Goal: Complete application form

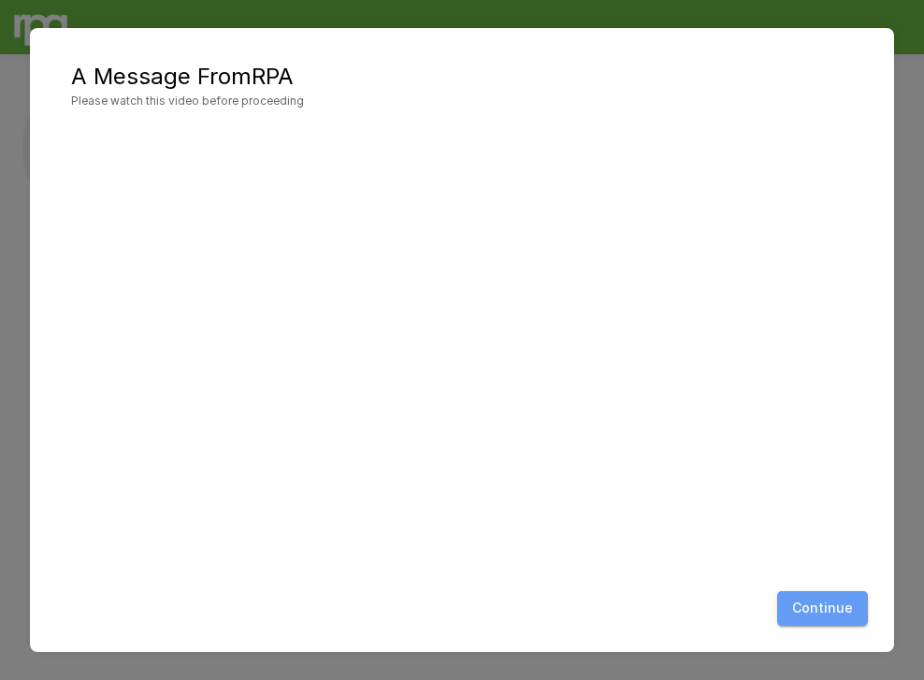
click at [838, 607] on button "Continue" at bounding box center [822, 608] width 91 height 35
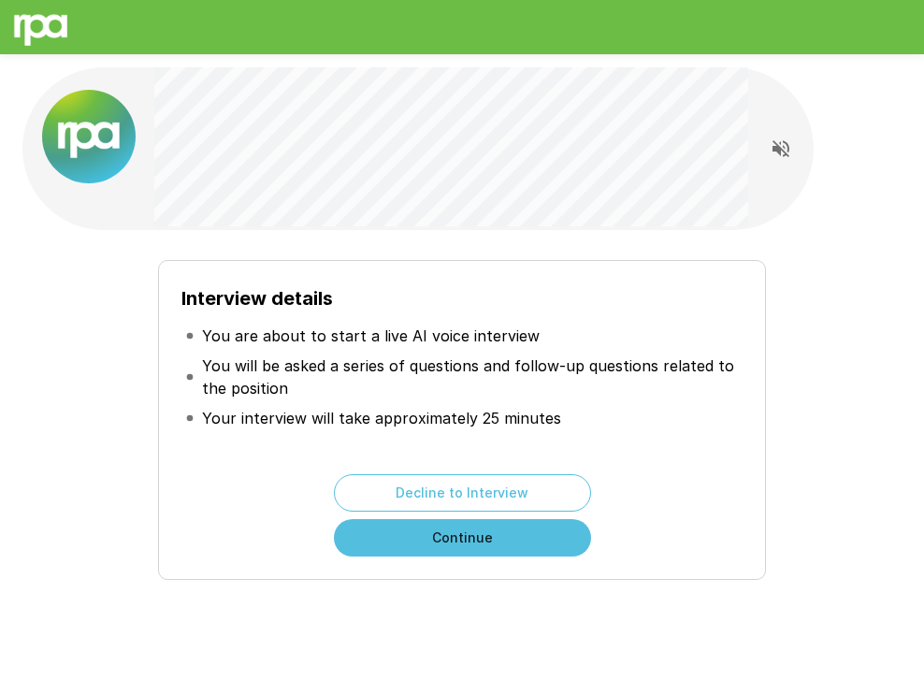
scroll to position [56, 0]
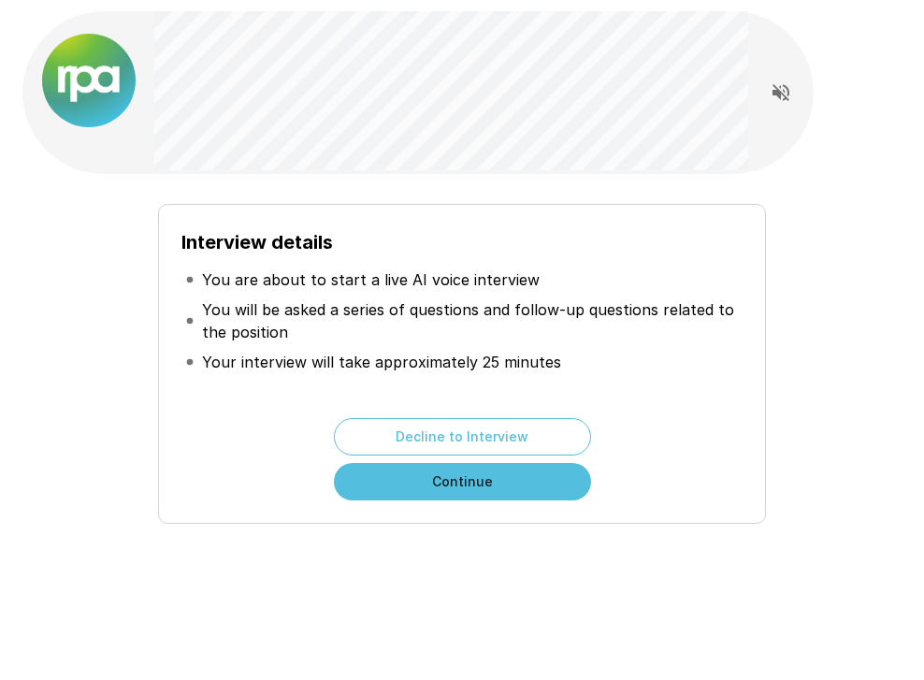
click at [468, 481] on button "Continue" at bounding box center [462, 481] width 257 height 37
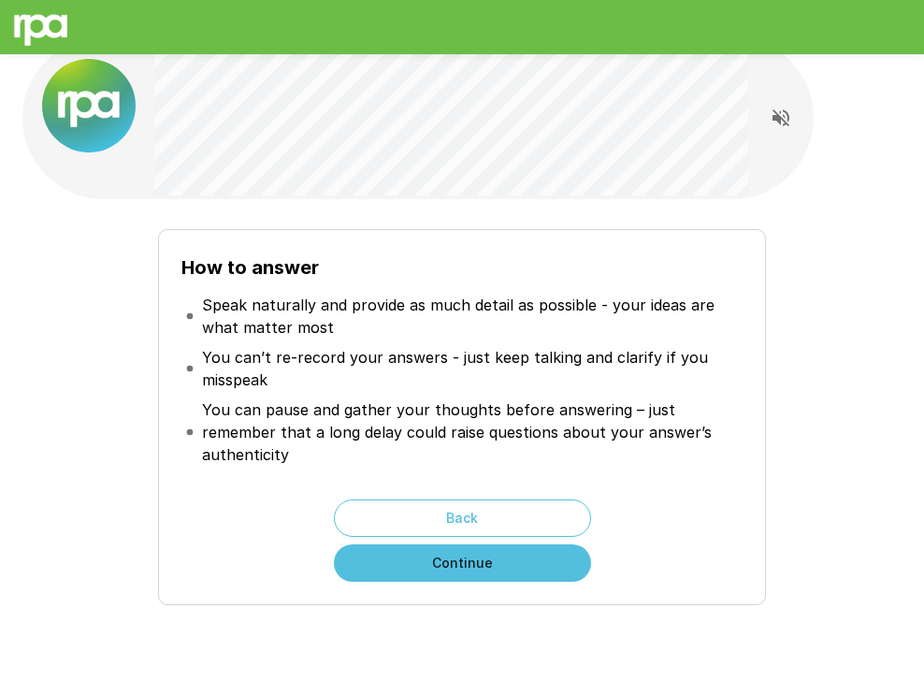
scroll to position [33, 0]
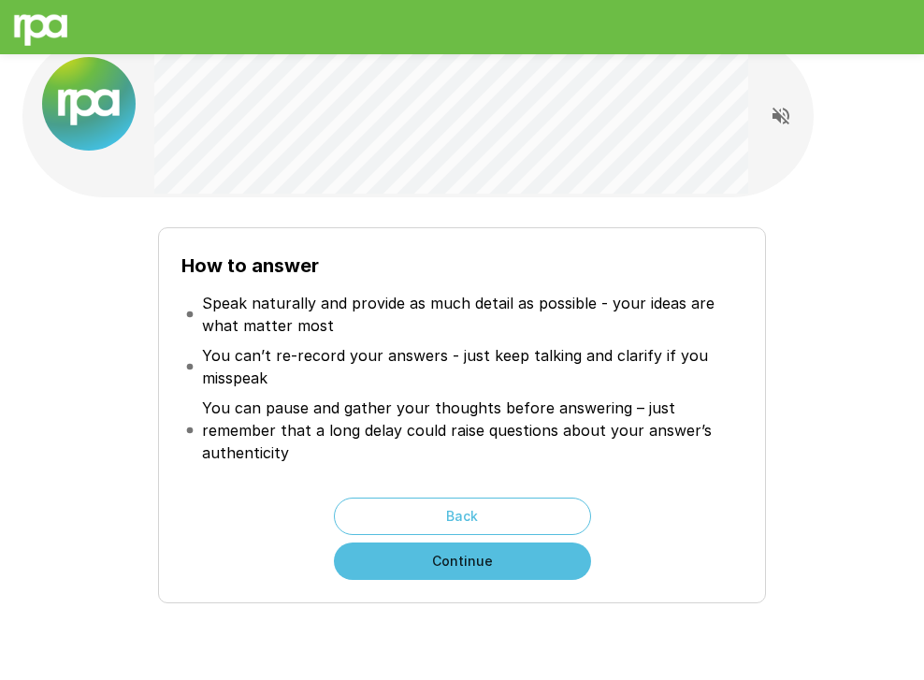
click at [497, 542] on button "Continue" at bounding box center [462, 560] width 257 height 37
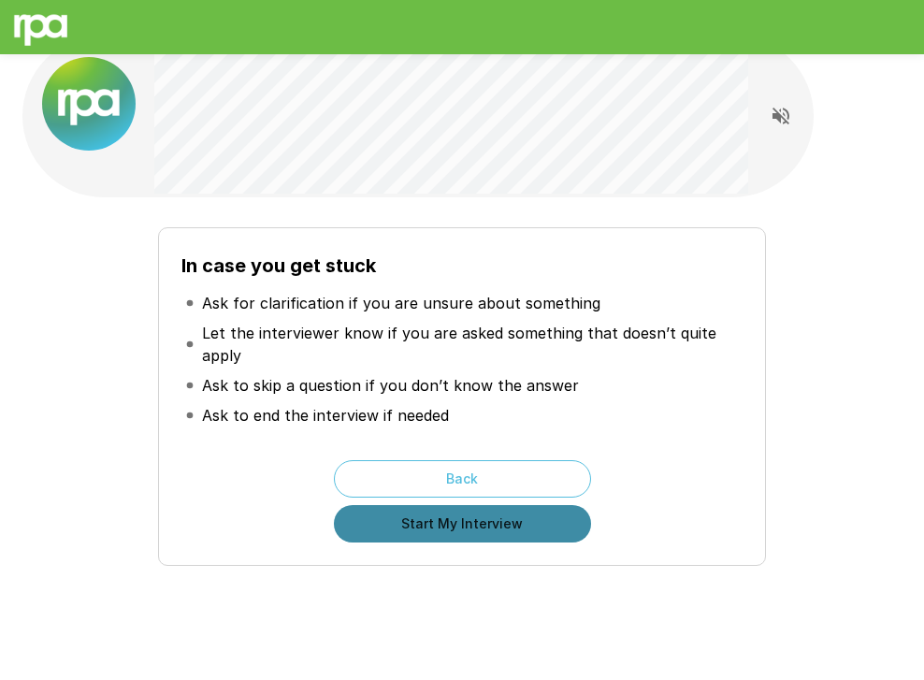
click at [462, 519] on button "Start My Interview" at bounding box center [462, 523] width 257 height 37
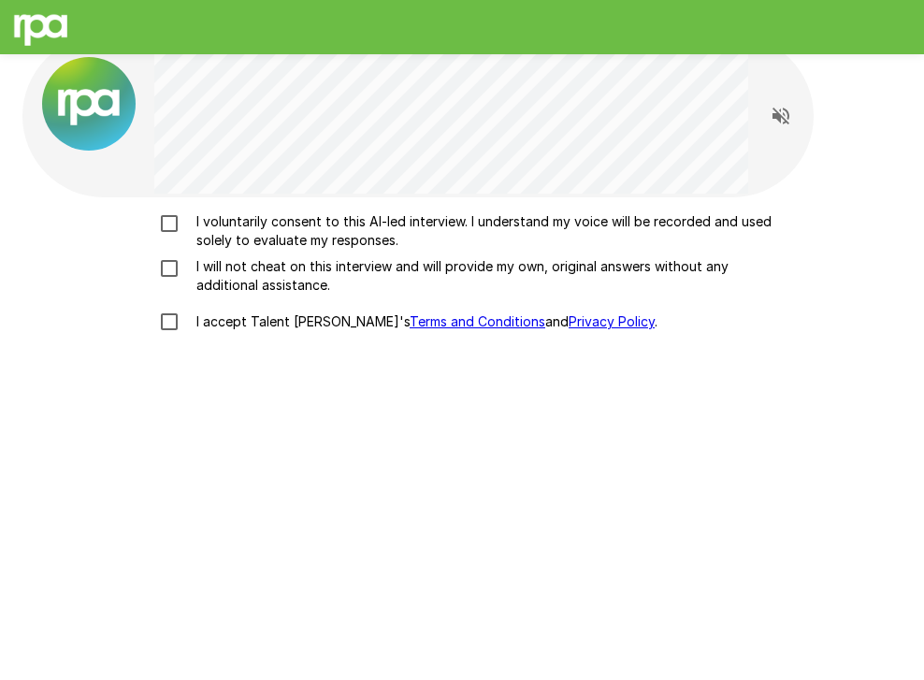
click at [281, 234] on p "I voluntarily consent to this AI-led interview. I understand my voice will be r…" at bounding box center [481, 230] width 585 height 37
click at [297, 271] on p "I will not cheat on this interview and will provide my own, original answers wi…" at bounding box center [481, 275] width 585 height 37
click at [281, 322] on p "I accept Talent Llama's Terms and Conditions and Privacy Policy ." at bounding box center [423, 321] width 468 height 19
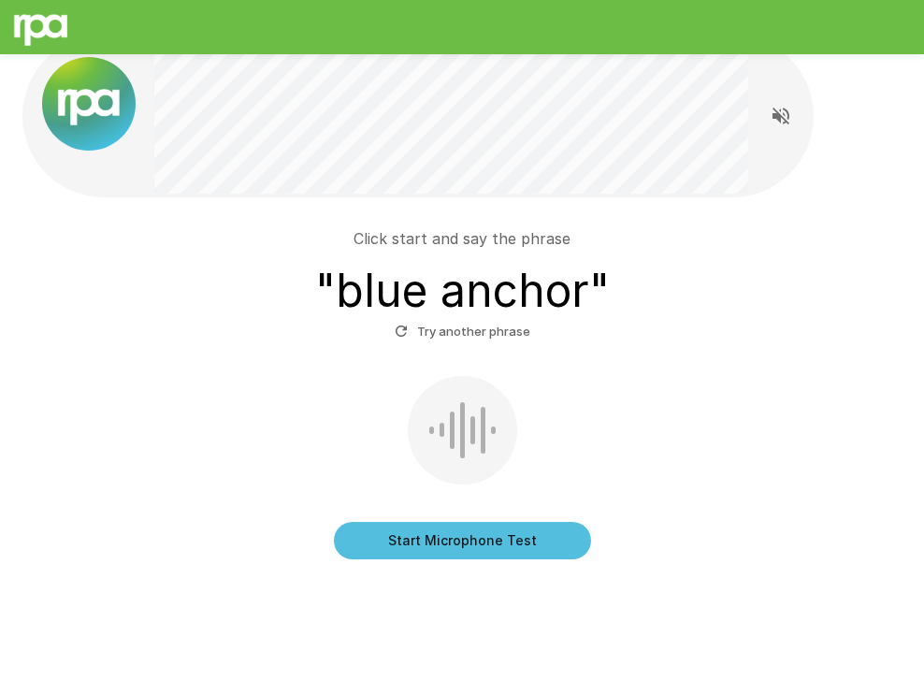
click at [484, 537] on button "Start Microphone Test" at bounding box center [462, 540] width 257 height 37
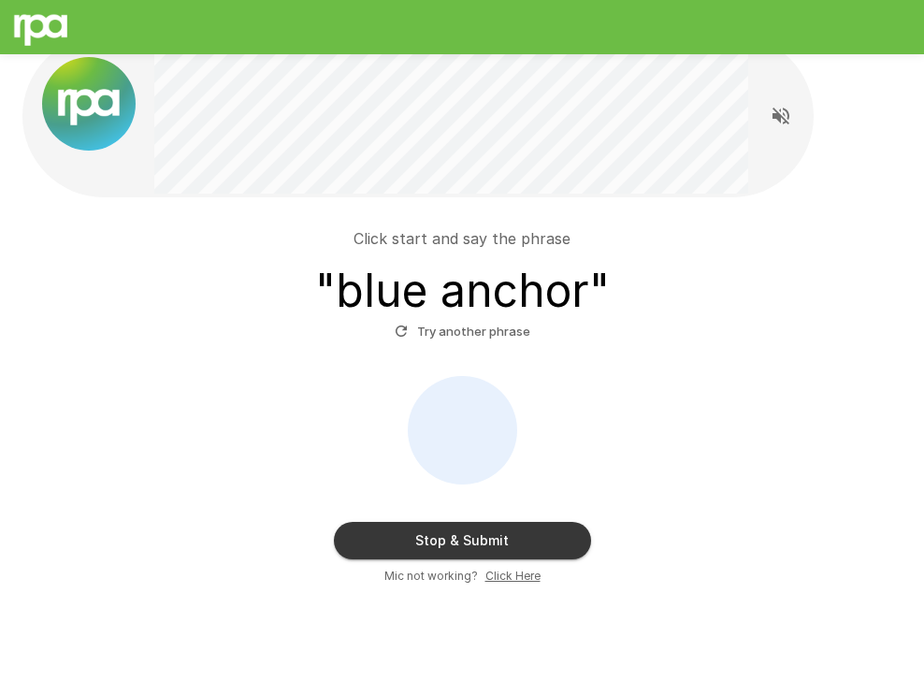
click at [527, 526] on button "Stop & Submit" at bounding box center [462, 540] width 257 height 37
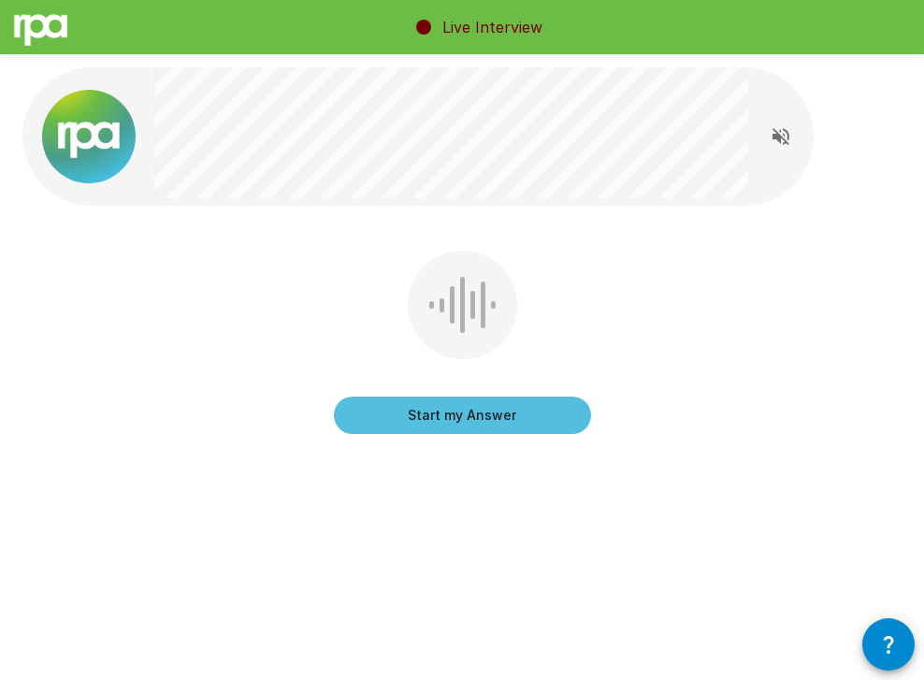
click at [454, 417] on button "Start my Answer" at bounding box center [462, 414] width 257 height 37
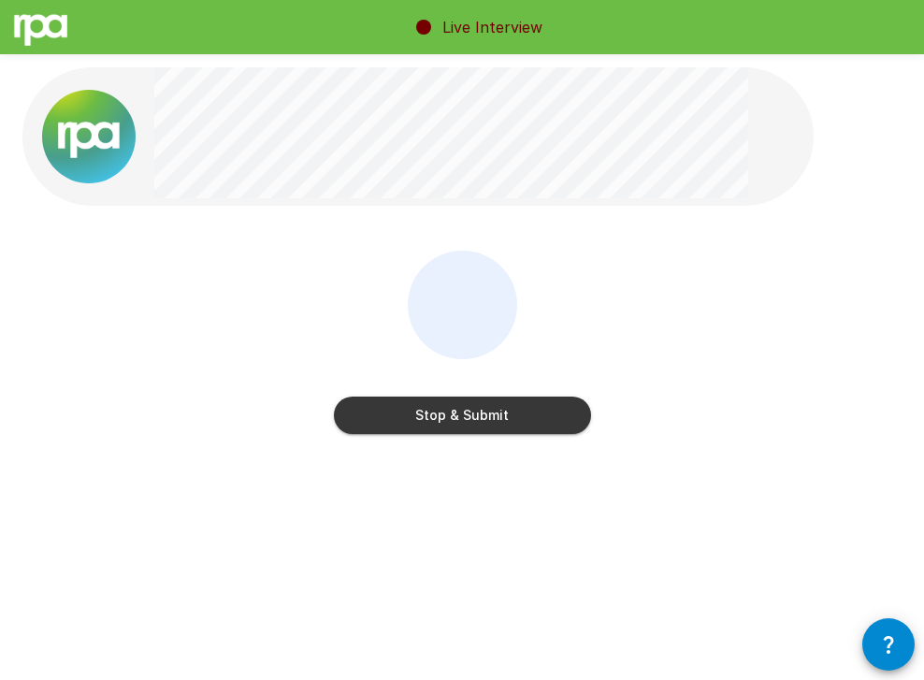
click at [476, 416] on button "Stop & Submit" at bounding box center [462, 414] width 257 height 37
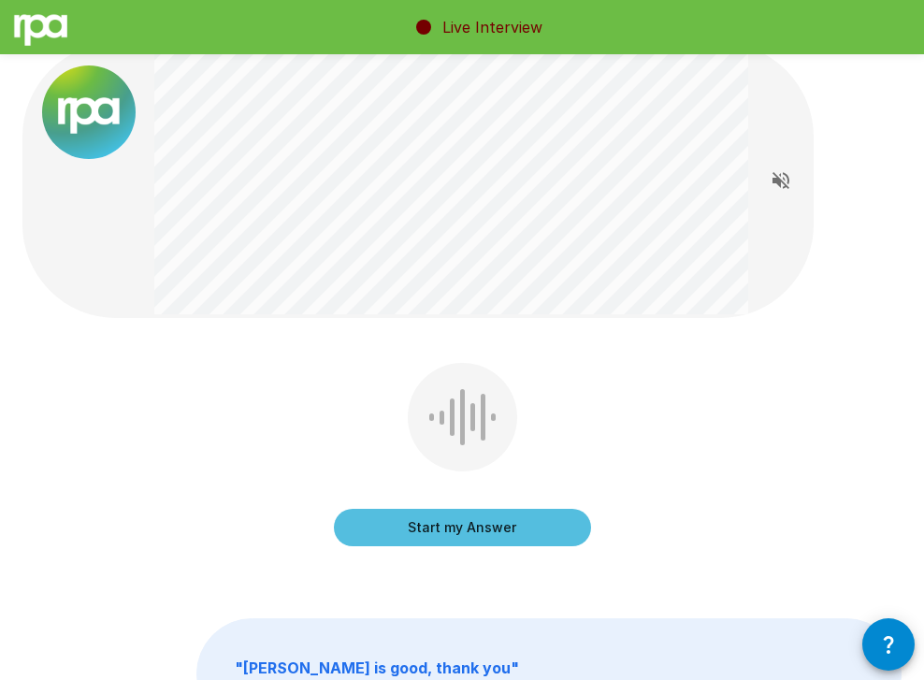
scroll to position [29, 0]
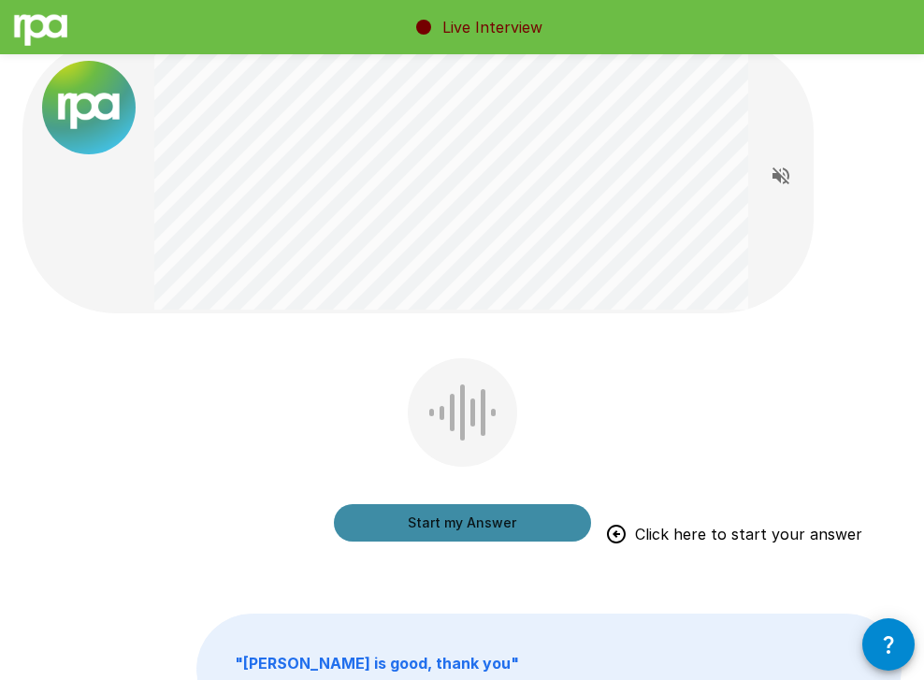
click at [470, 518] on button "Start my Answer" at bounding box center [462, 522] width 257 height 37
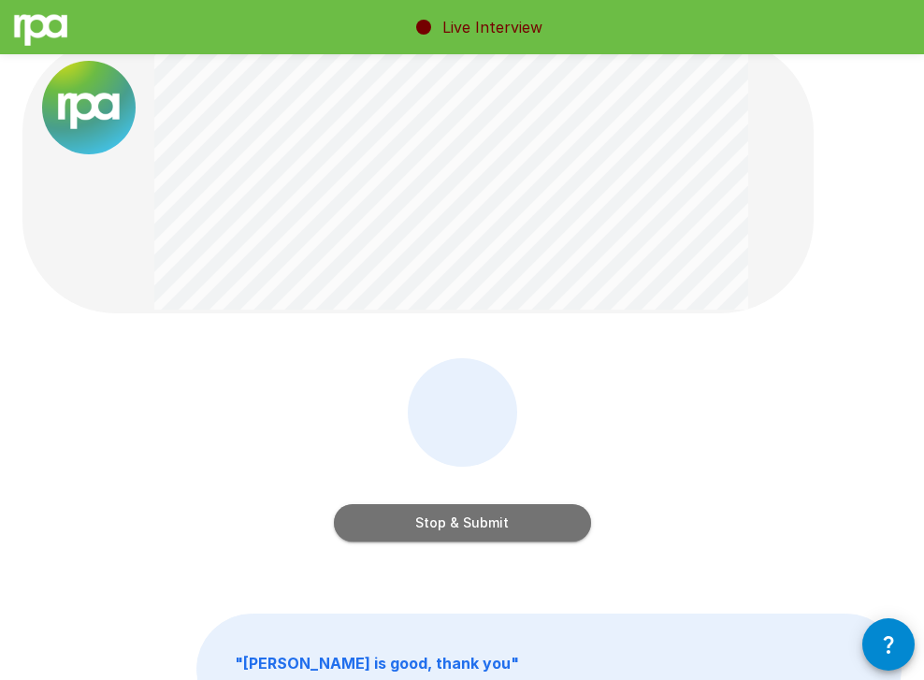
click at [481, 528] on button "Stop & Submit" at bounding box center [462, 522] width 257 height 37
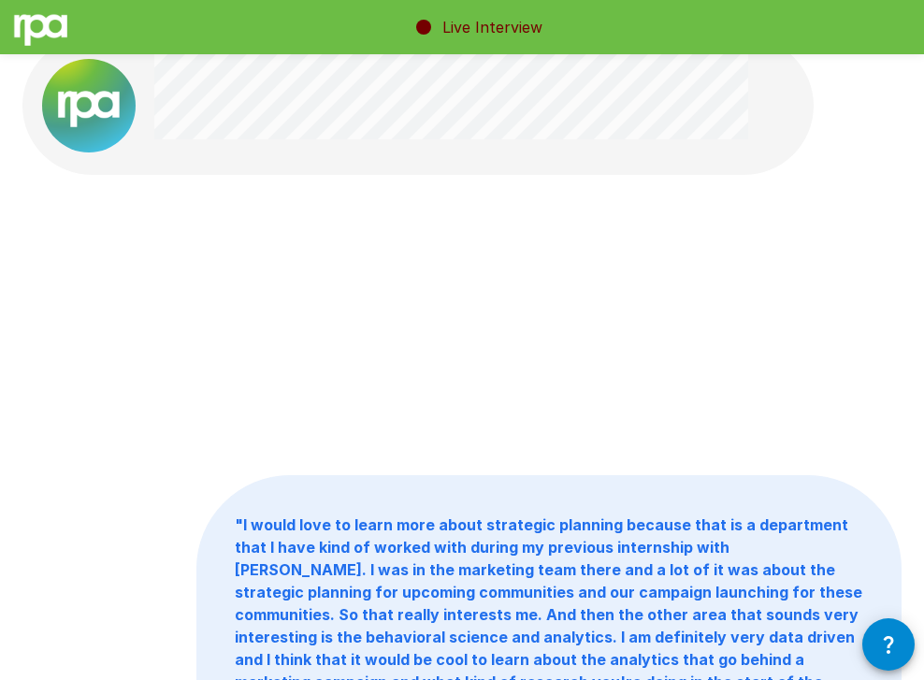
scroll to position [0, 0]
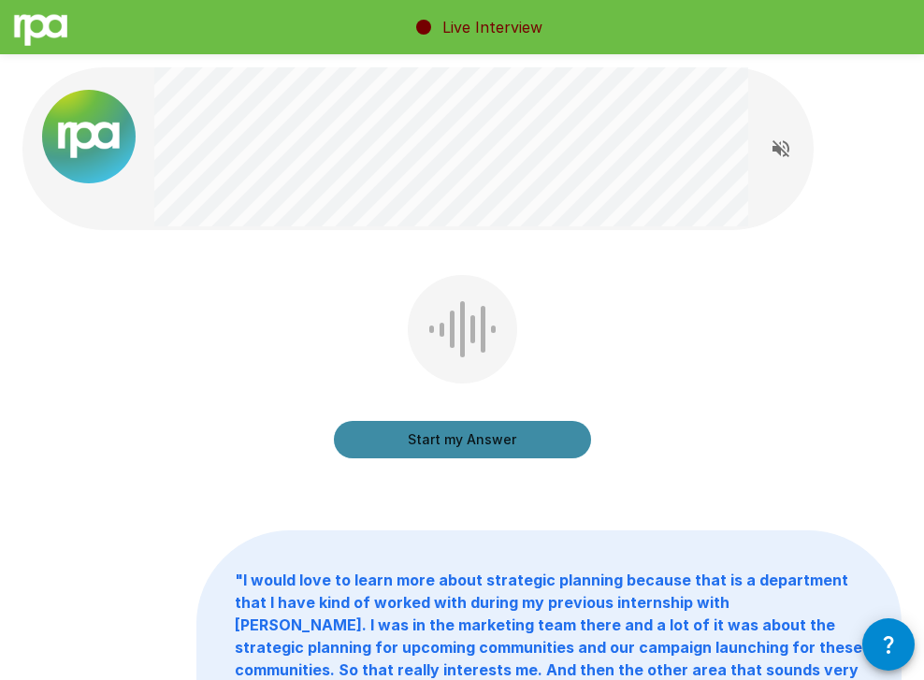
click at [474, 439] on button "Start my Answer" at bounding box center [462, 439] width 257 height 37
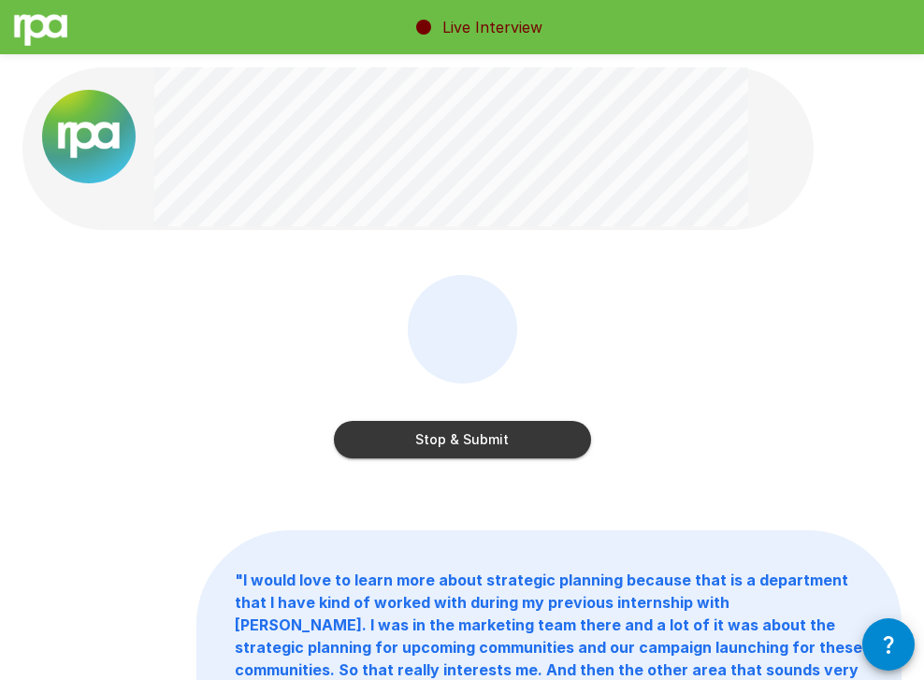
click at [429, 430] on button "Stop & Submit" at bounding box center [462, 439] width 257 height 37
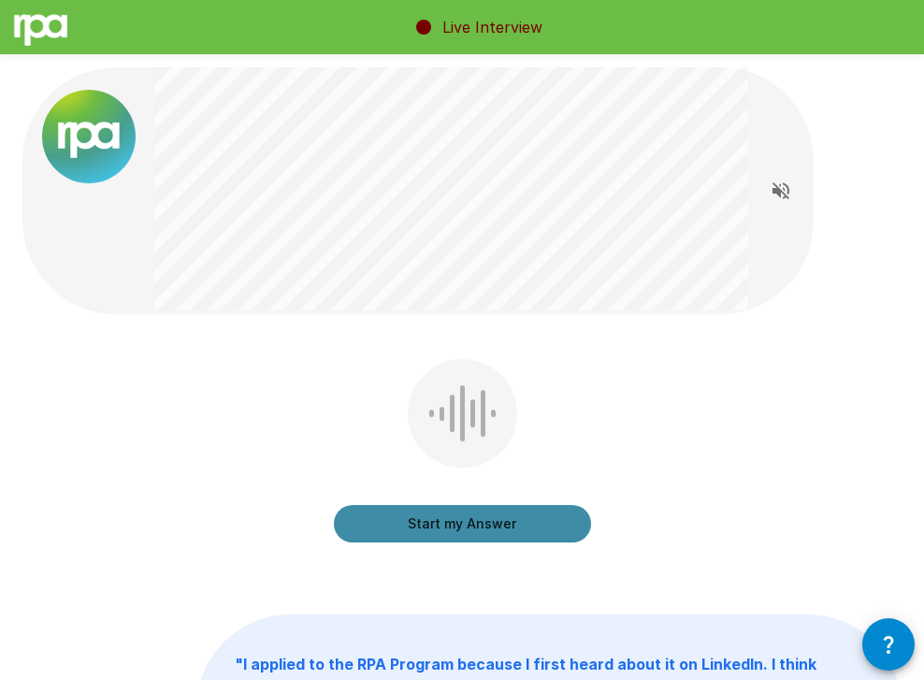
click at [473, 523] on button "Start my Answer" at bounding box center [462, 523] width 257 height 37
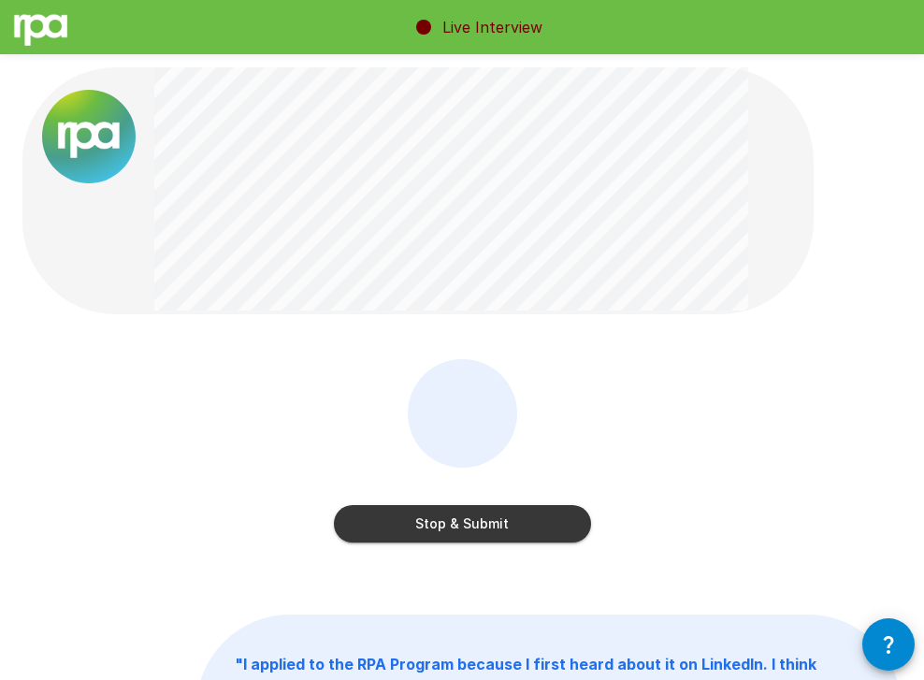
click at [499, 524] on button "Stop & Submit" at bounding box center [462, 523] width 257 height 37
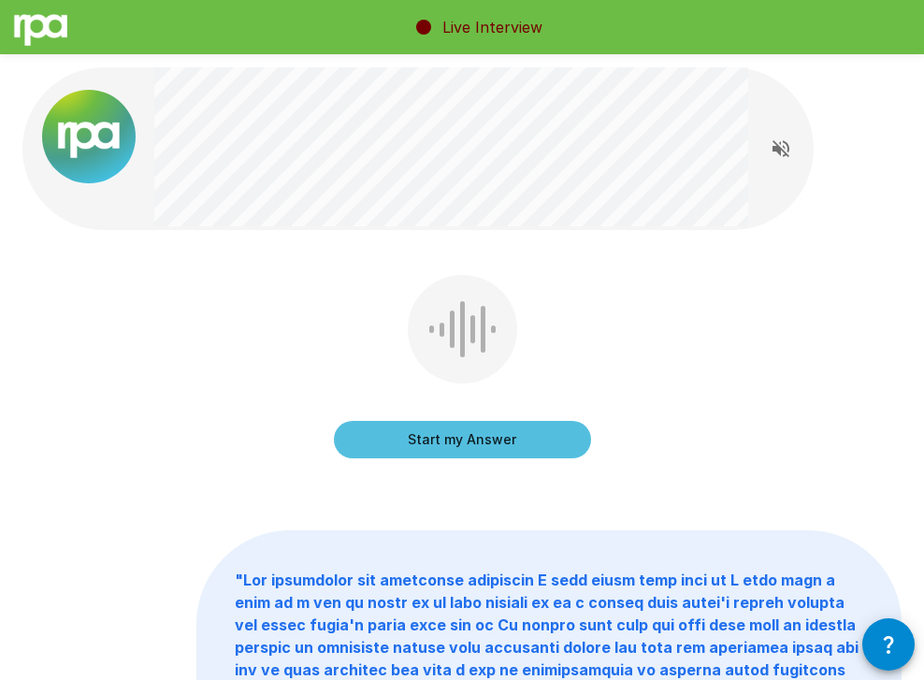
click at [476, 434] on button "Start my Answer" at bounding box center [462, 439] width 257 height 37
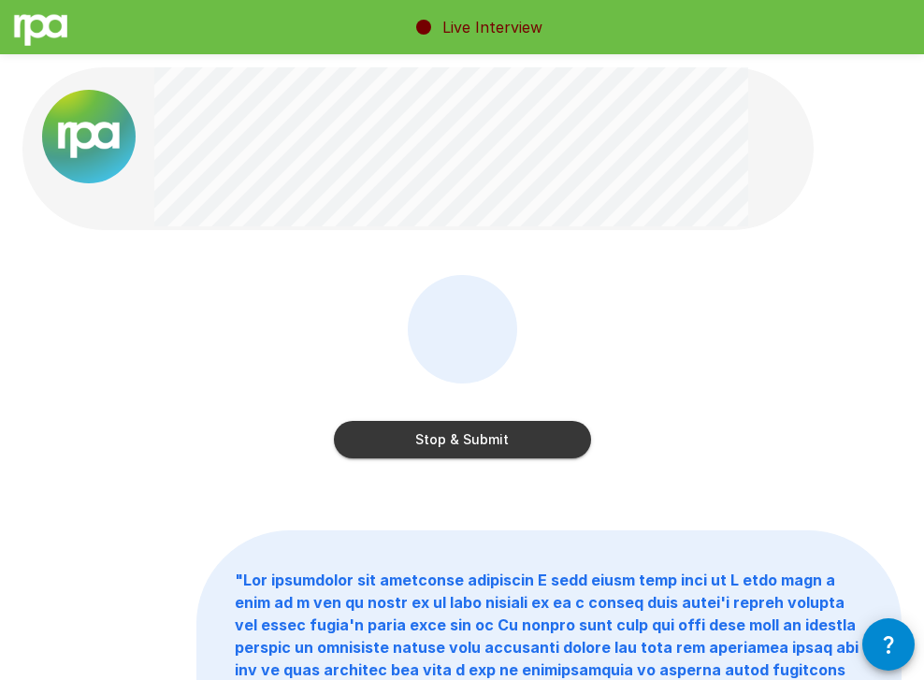
click at [495, 442] on button "Stop & Submit" at bounding box center [462, 439] width 257 height 37
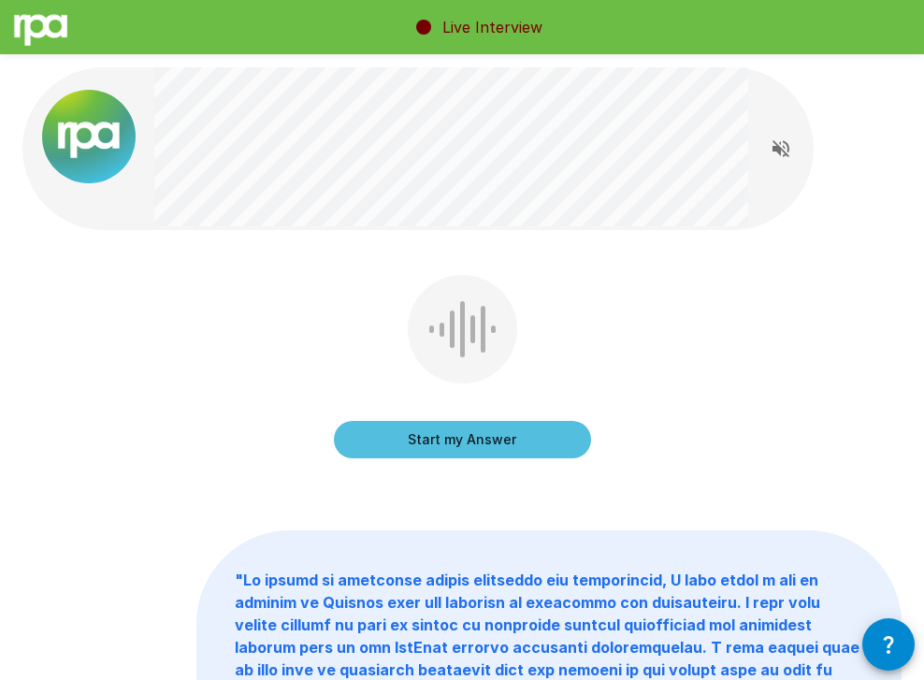
click at [498, 438] on button "Start my Answer" at bounding box center [462, 439] width 257 height 37
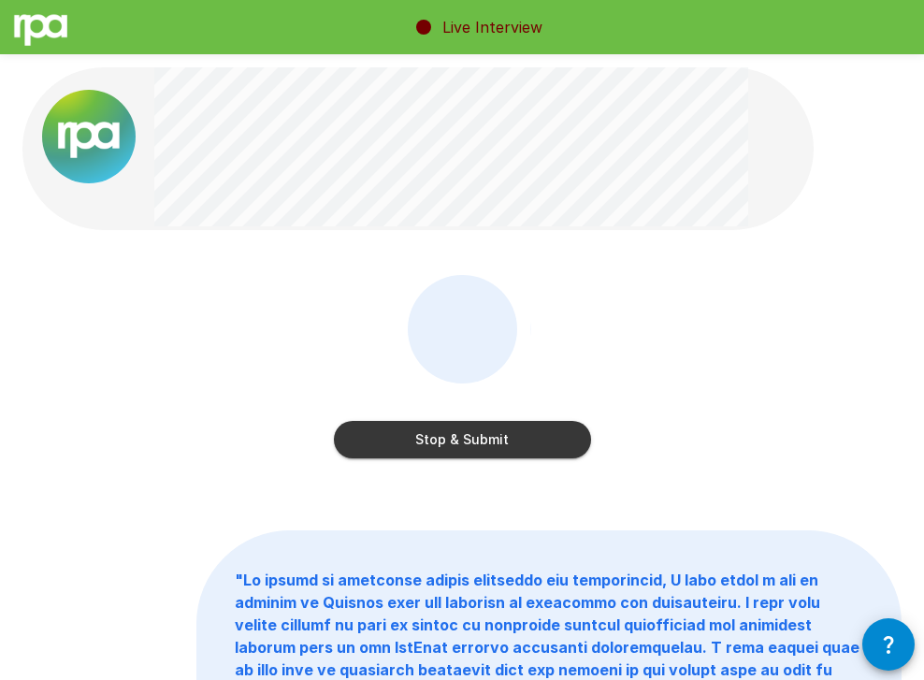
click at [450, 433] on button "Stop & Submit" at bounding box center [462, 439] width 257 height 37
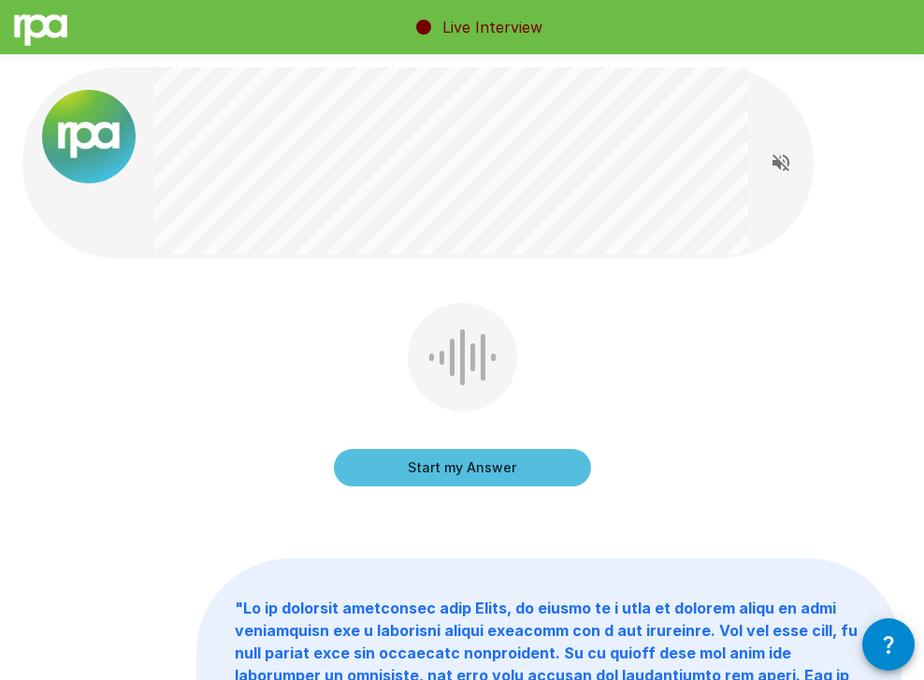
click at [462, 468] on button "Start my Answer" at bounding box center [462, 467] width 257 height 37
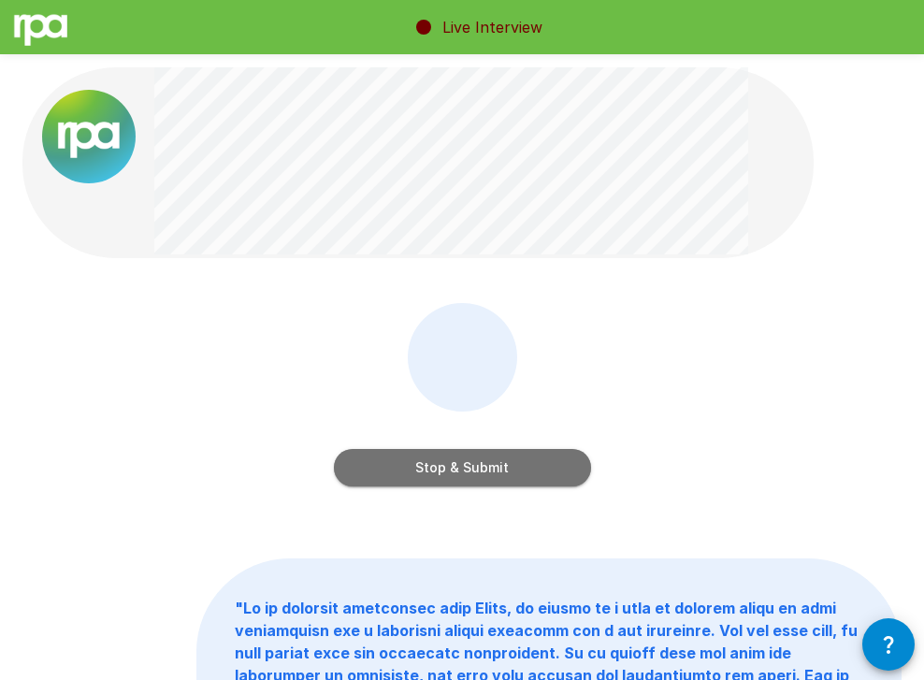
click at [480, 472] on button "Stop & Submit" at bounding box center [462, 467] width 257 height 37
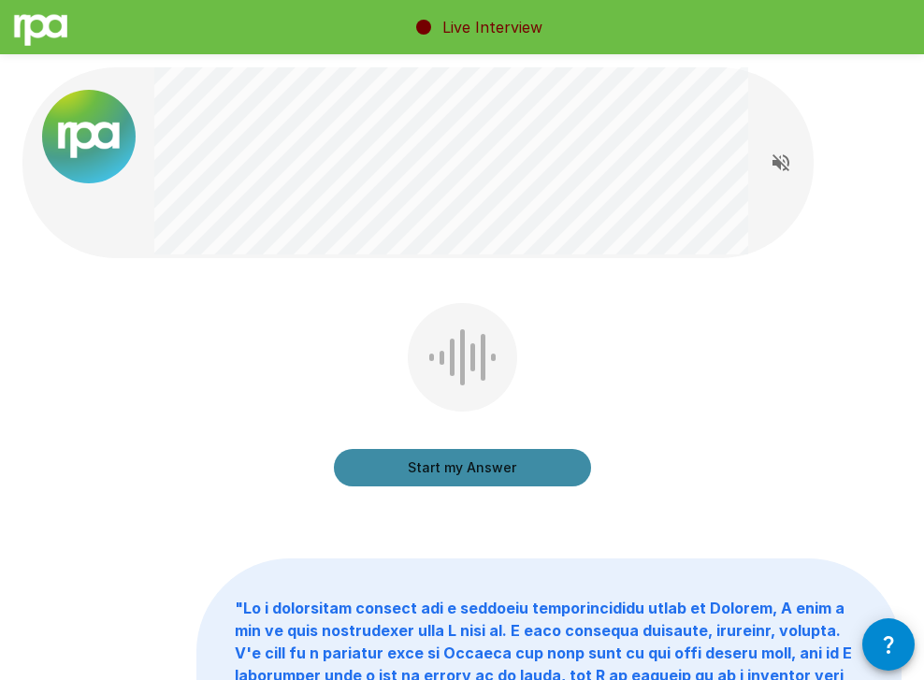
click at [465, 464] on button "Start my Answer" at bounding box center [462, 467] width 257 height 37
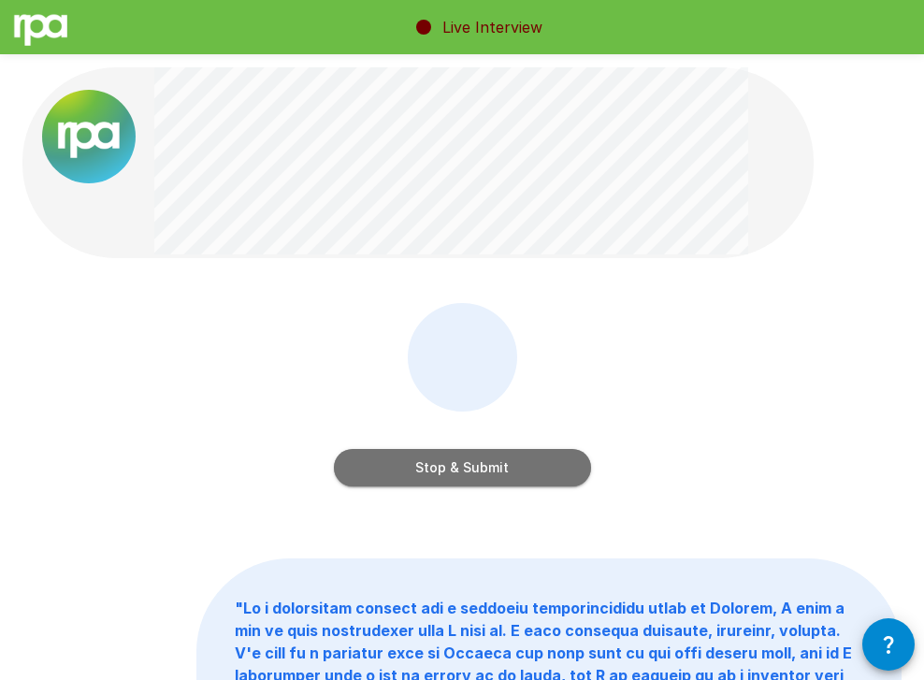
click at [405, 460] on button "Stop & Submit" at bounding box center [462, 467] width 257 height 37
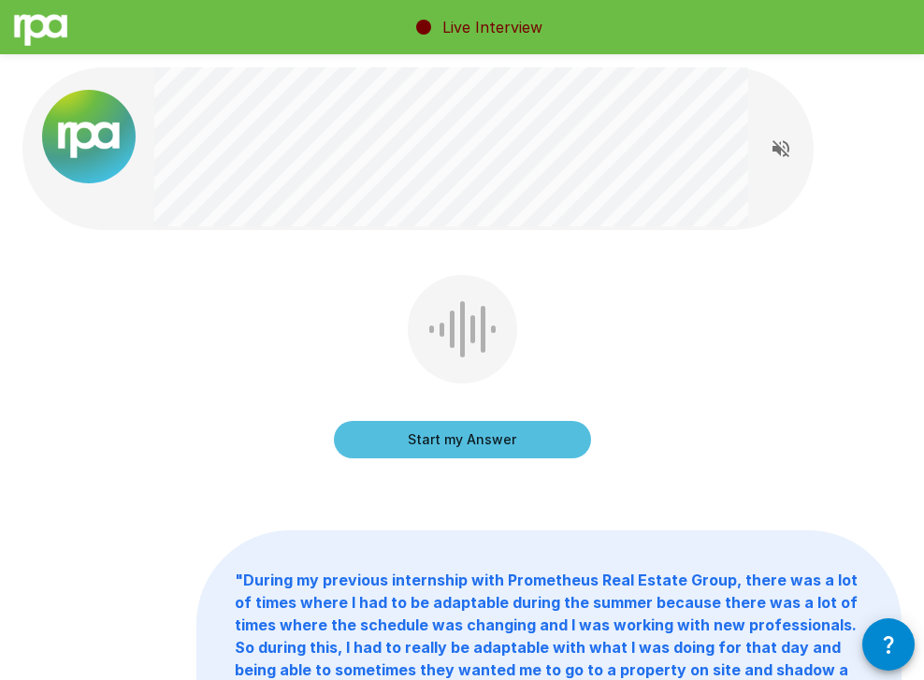
click at [468, 439] on button "Start my Answer" at bounding box center [462, 439] width 257 height 37
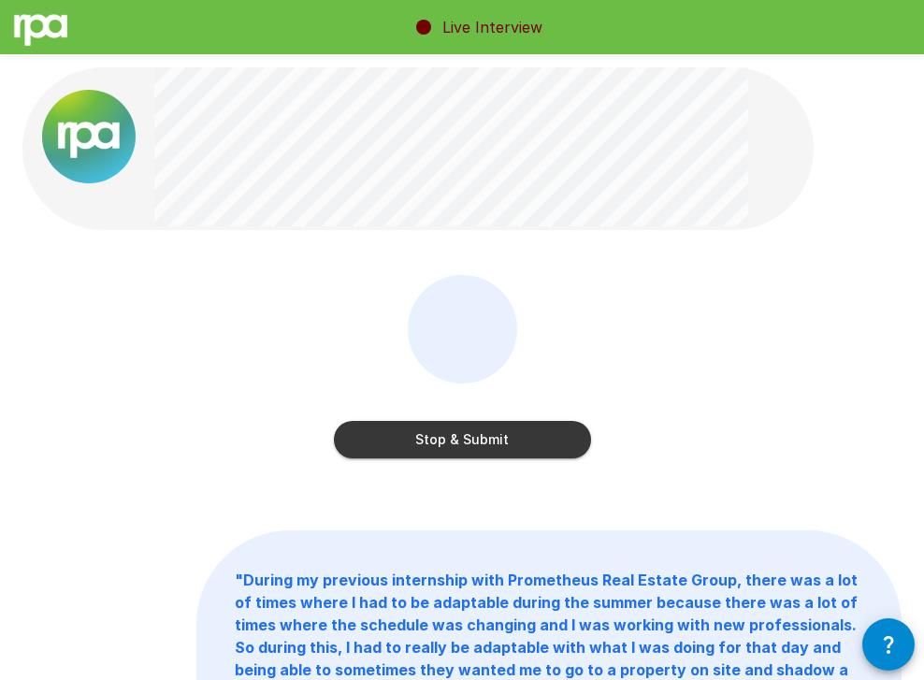
click at [486, 446] on button "Stop & Submit" at bounding box center [462, 439] width 257 height 37
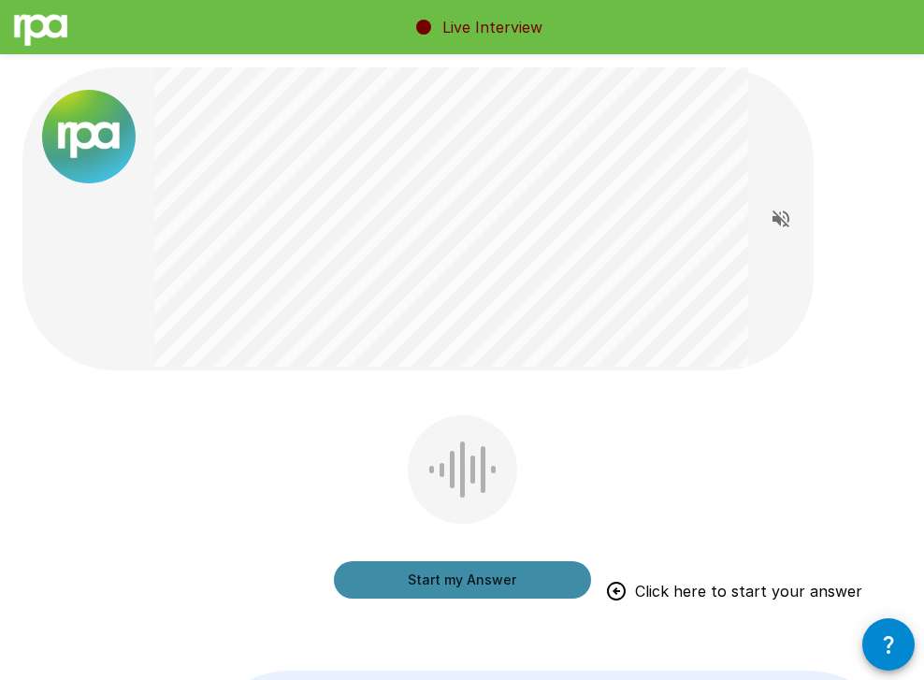
click at [461, 570] on button "Start my Answer" at bounding box center [462, 579] width 257 height 37
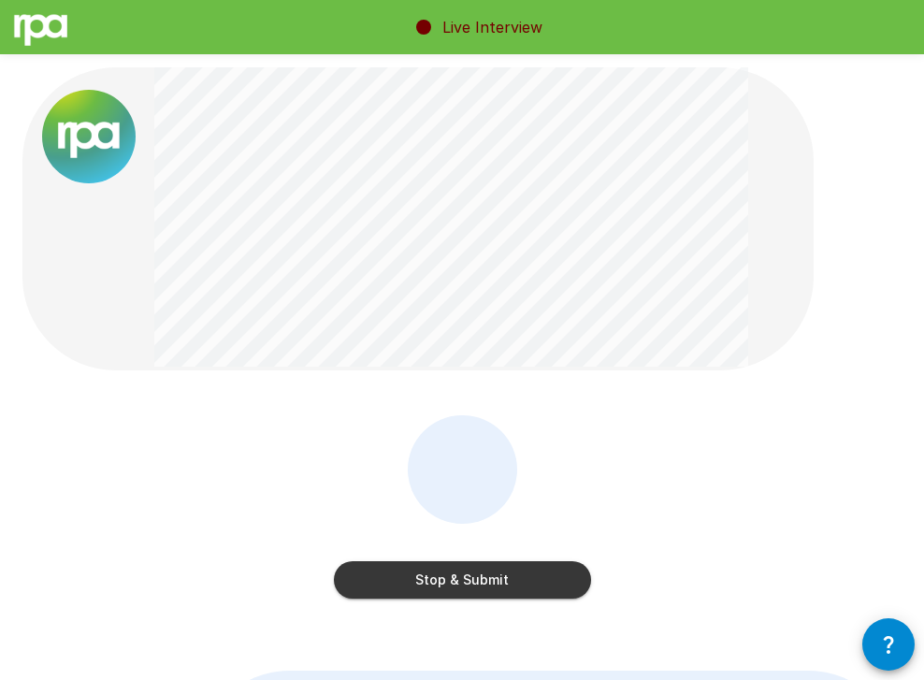
click at [454, 577] on button "Stop & Submit" at bounding box center [462, 579] width 257 height 37
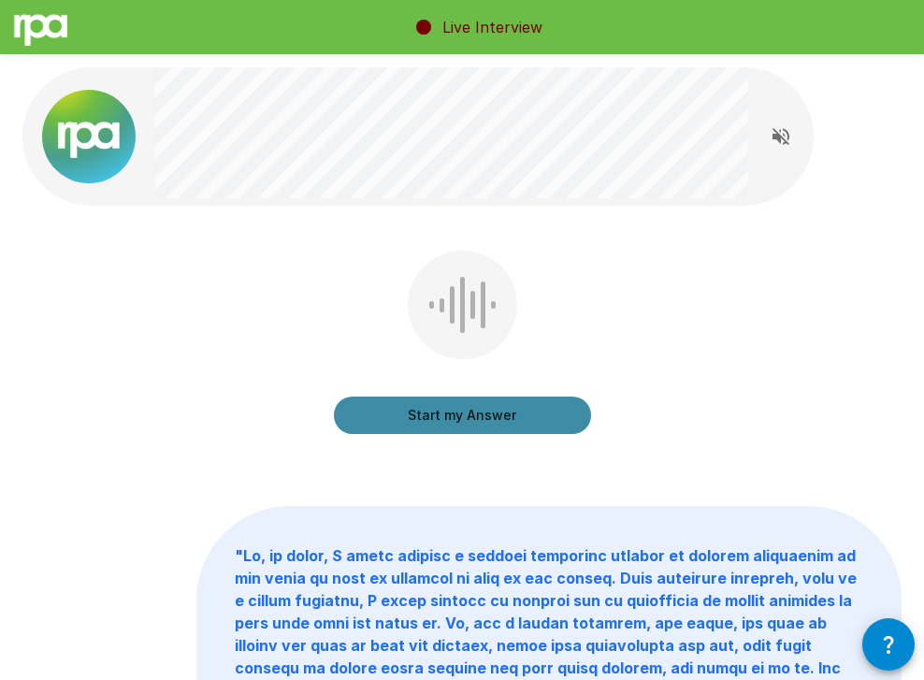
click at [410, 420] on button "Start my Answer" at bounding box center [462, 414] width 257 height 37
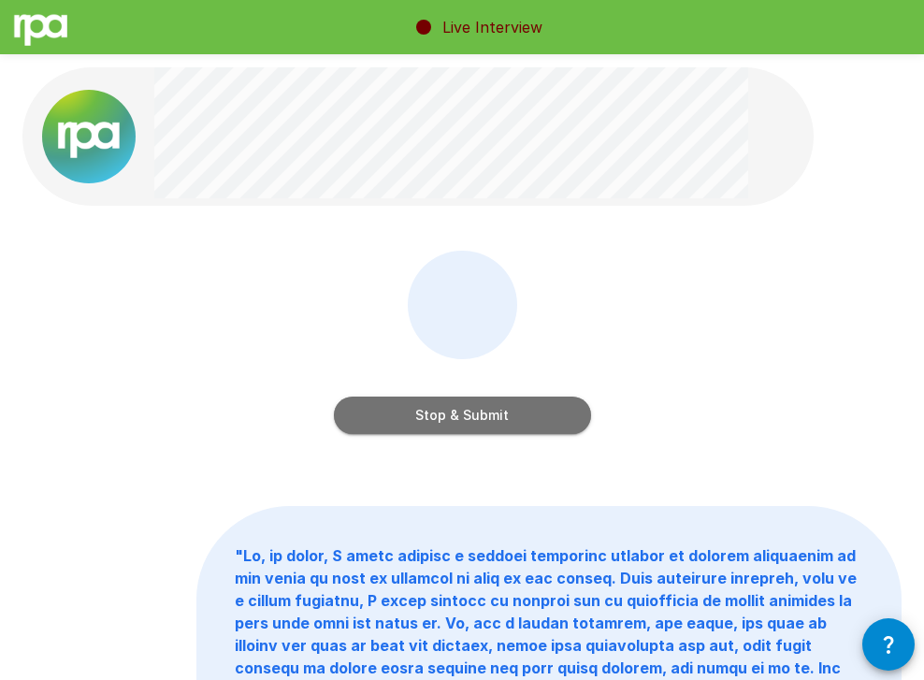
click at [470, 415] on button "Stop & Submit" at bounding box center [462, 414] width 257 height 37
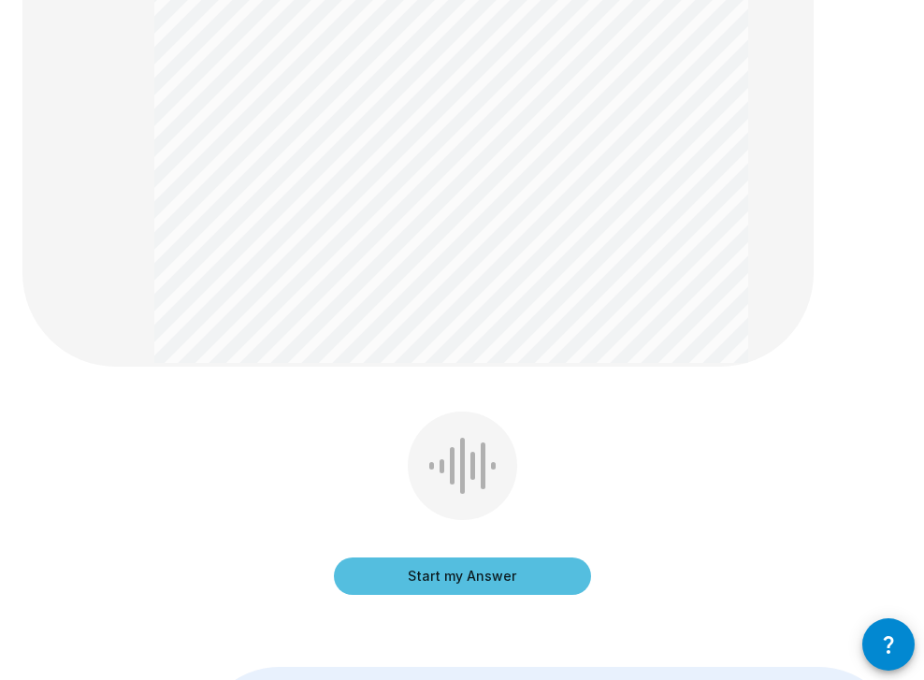
scroll to position [453, 0]
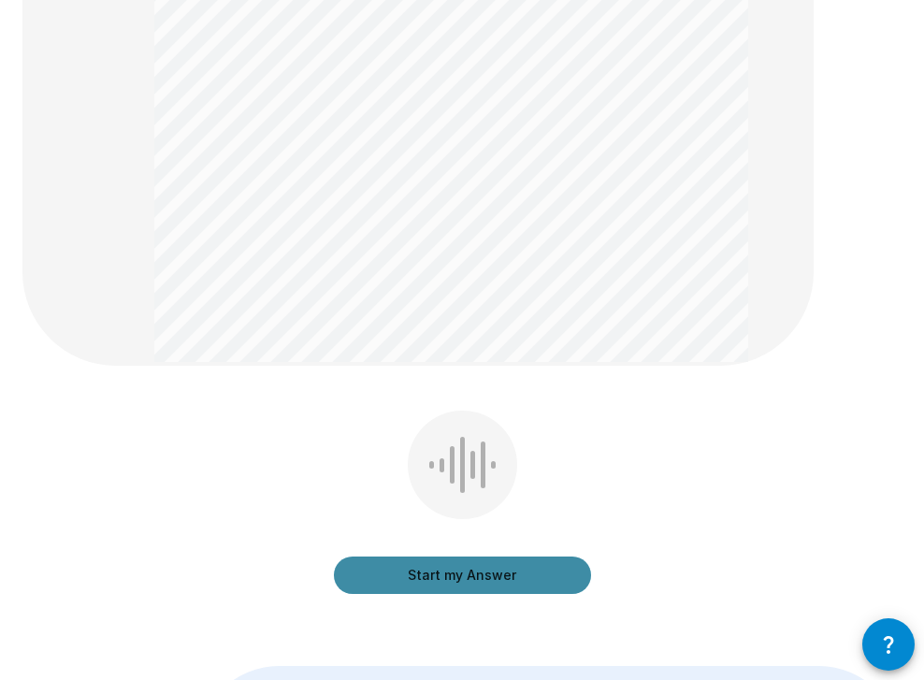
click at [463, 573] on button "Start my Answer" at bounding box center [462, 574] width 257 height 37
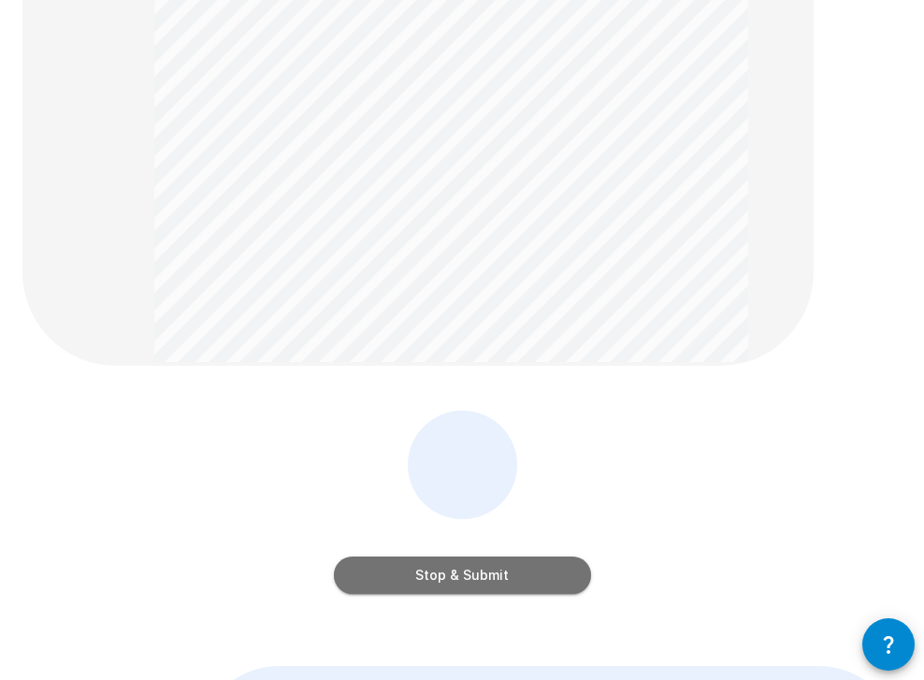
click at [463, 573] on button "Stop & Submit" at bounding box center [462, 574] width 257 height 37
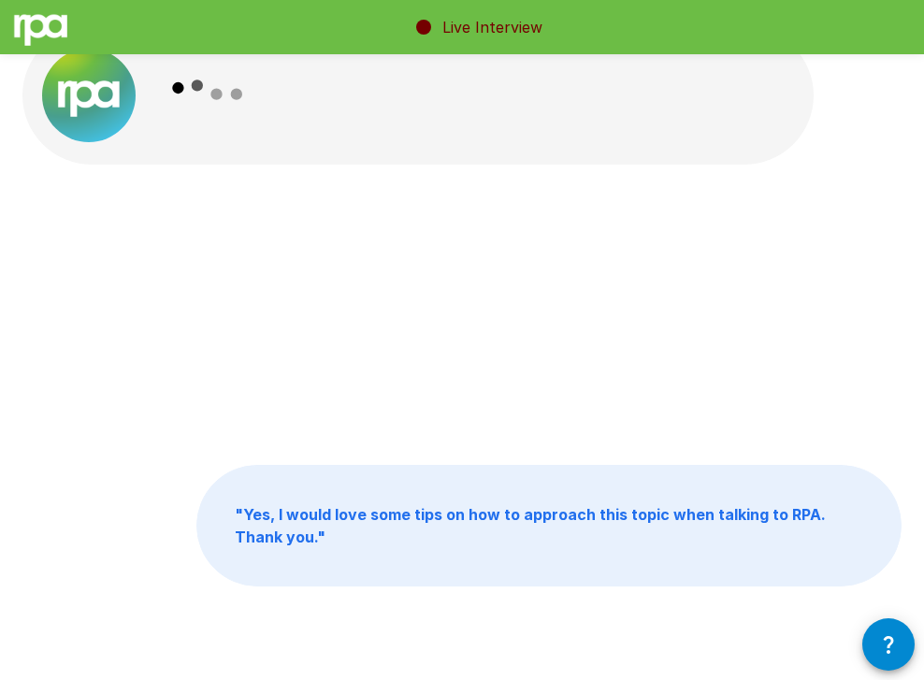
scroll to position [0, 0]
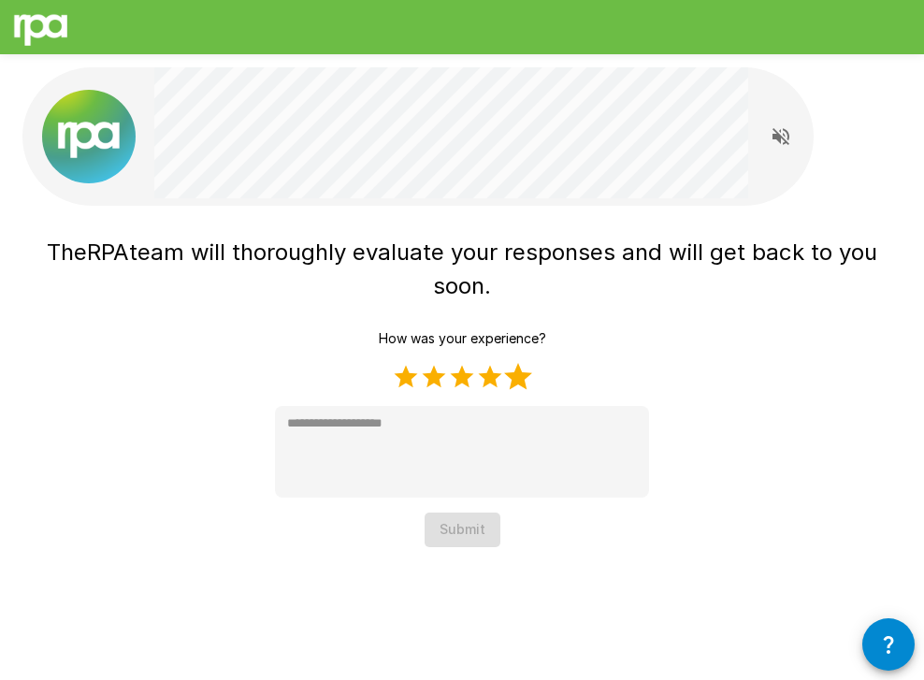
click at [511, 380] on label "5 Stars" at bounding box center [518, 377] width 28 height 28
type textarea "*"
click at [463, 531] on button "Submit" at bounding box center [462, 529] width 76 height 35
